Goal: Transaction & Acquisition: Subscribe to service/newsletter

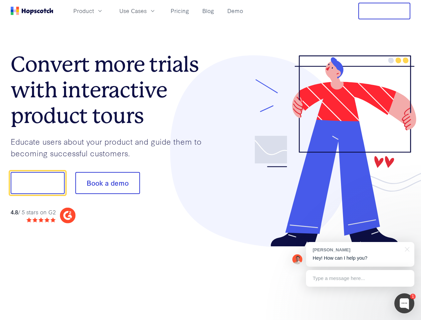
click at [211, 160] on div at bounding box center [311, 151] width 200 height 192
click at [94, 11] on span "Product" at bounding box center [83, 11] width 21 height 8
click at [147, 11] on span "Use Cases" at bounding box center [132, 11] width 27 height 8
click at [385, 11] on button "Free Trial" at bounding box center [385, 11] width 52 height 17
click at [37, 183] on button "Show me!" at bounding box center [38, 183] width 54 height 22
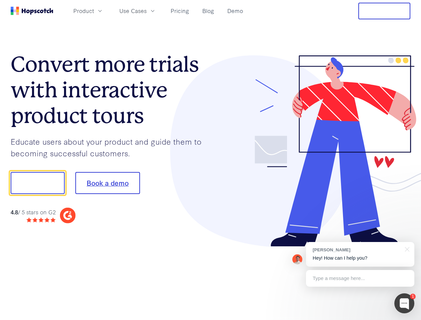
click at [107, 183] on button "Book a demo" at bounding box center [107, 183] width 65 height 22
click at [405, 304] on div at bounding box center [405, 304] width 20 height 20
click at [360, 254] on div "[PERSON_NAME] Hey! How can I help you?" at bounding box center [360, 254] width 108 height 25
click at [406, 320] on div "1 [PERSON_NAME] Hey! How can I help you? Type a message here... Free live chat …" at bounding box center [210, 320] width 421 height 0
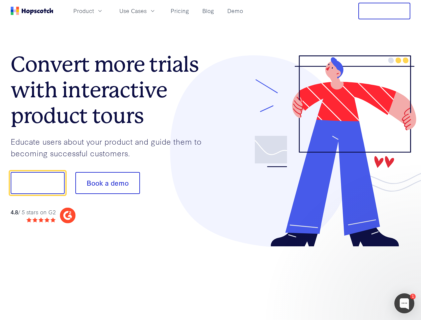
click at [360, 279] on div at bounding box center [352, 182] width 125 height 222
